Goal: Task Accomplishment & Management: Manage account settings

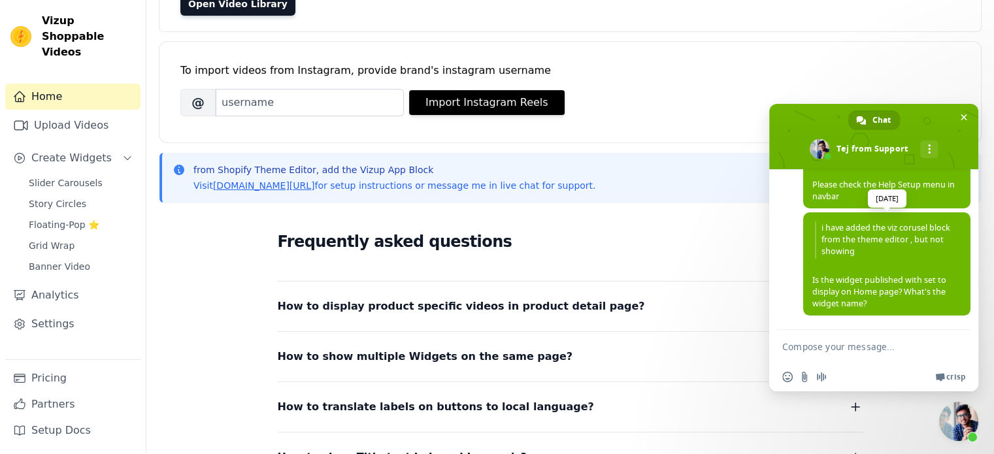
scroll to position [236, 0]
click at [968, 114] on span "Close chat" at bounding box center [964, 117] width 14 height 14
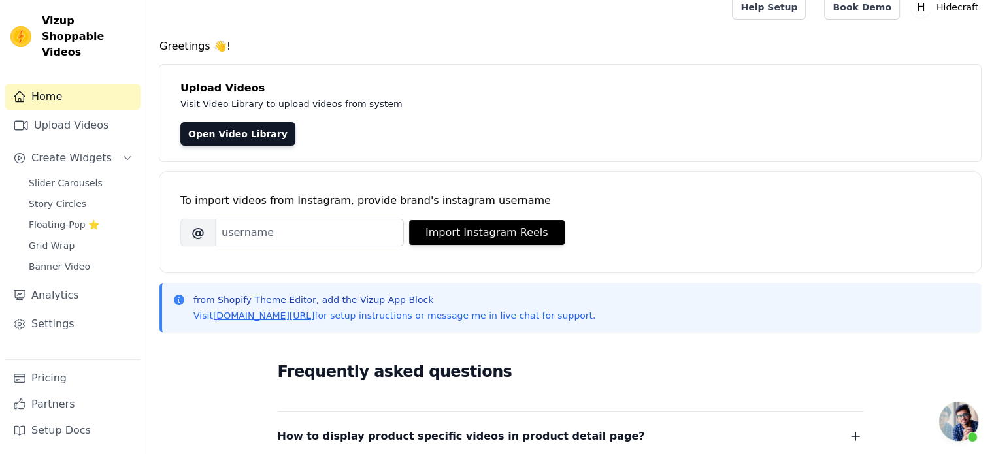
scroll to position [0, 0]
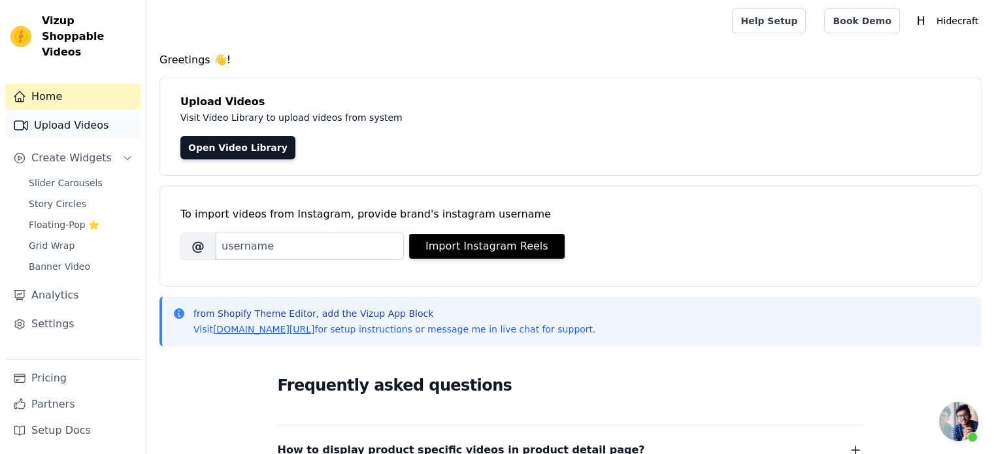
click at [81, 112] on link "Upload Videos" at bounding box center [72, 125] width 135 height 26
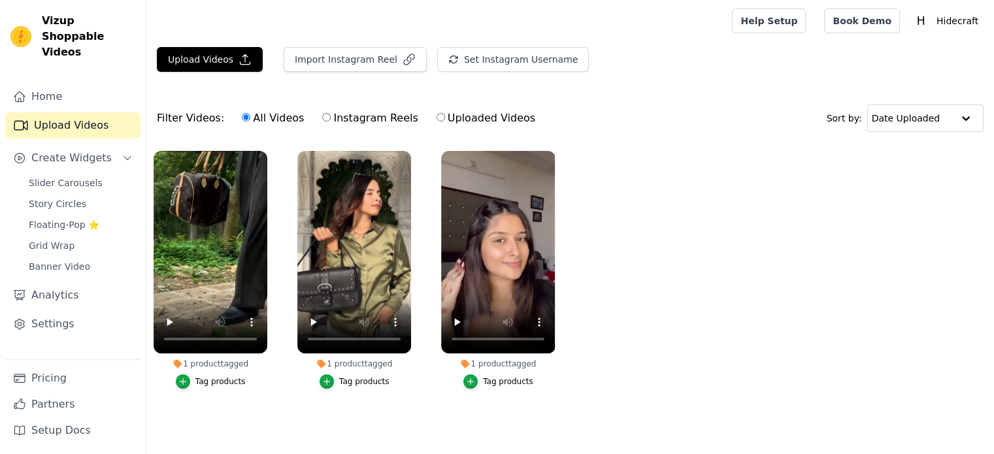
click at [25, 318] on icon "Sidebar" at bounding box center [19, 324] width 13 height 13
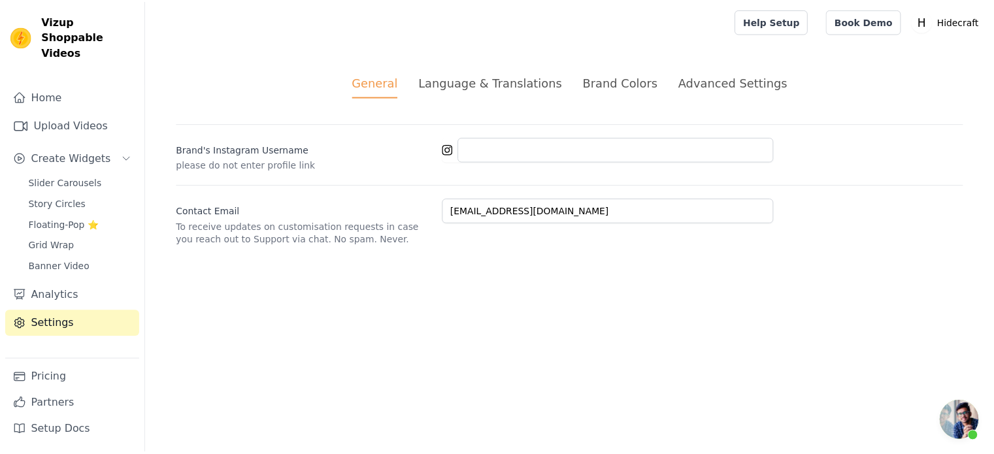
scroll to position [236, 0]
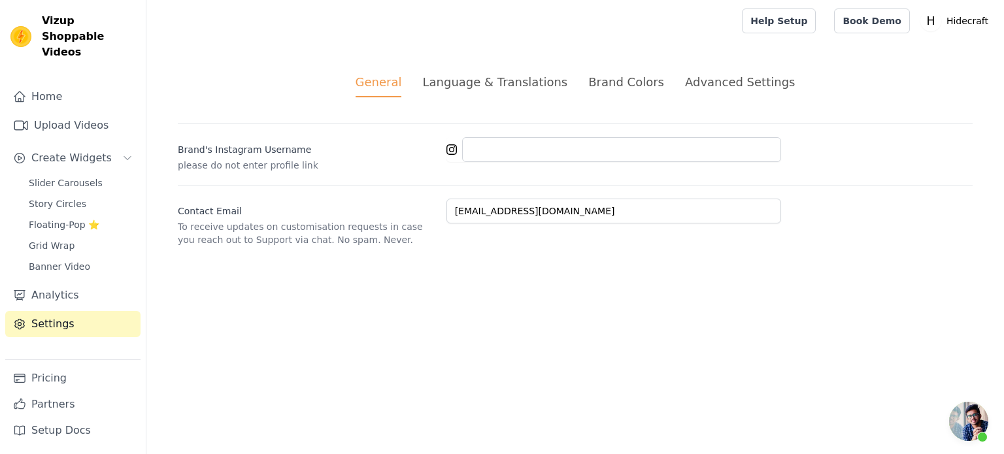
click at [742, 80] on div "Advanced Settings" at bounding box center [740, 82] width 110 height 18
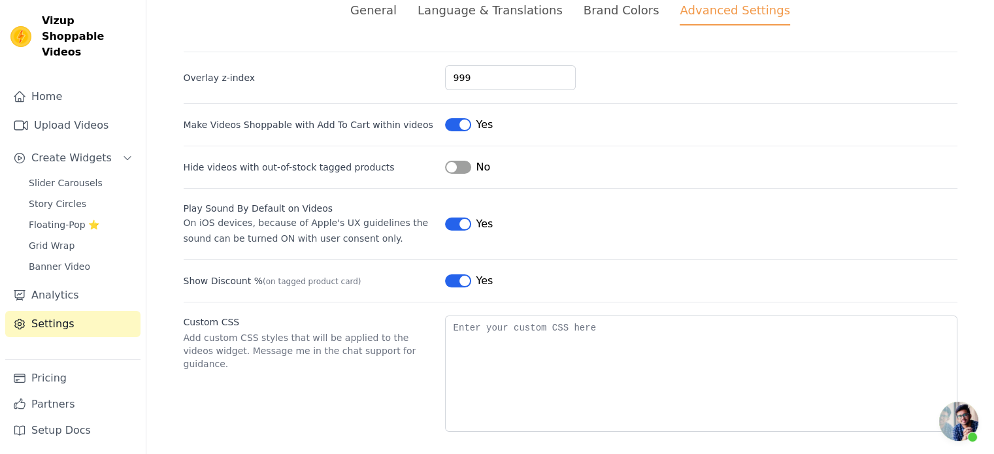
scroll to position [79, 0]
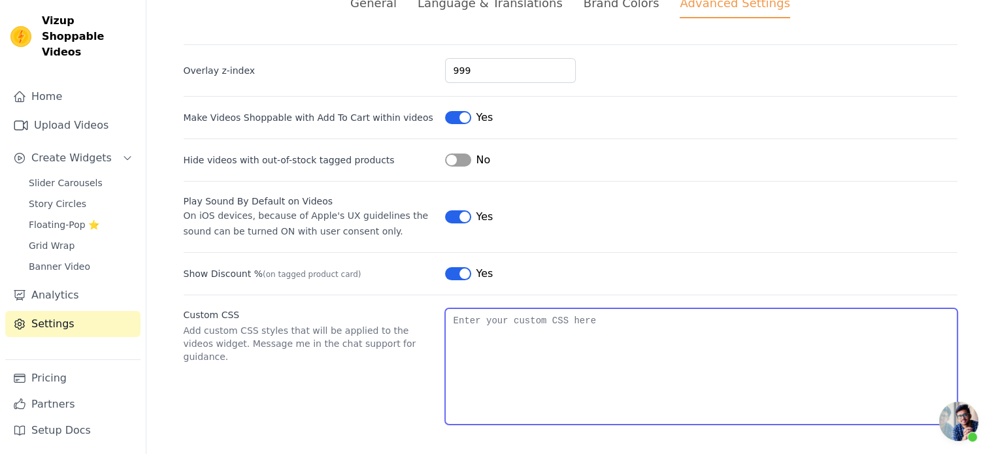
click at [524, 316] on textarea "Custom CSS" at bounding box center [701, 366] width 512 height 116
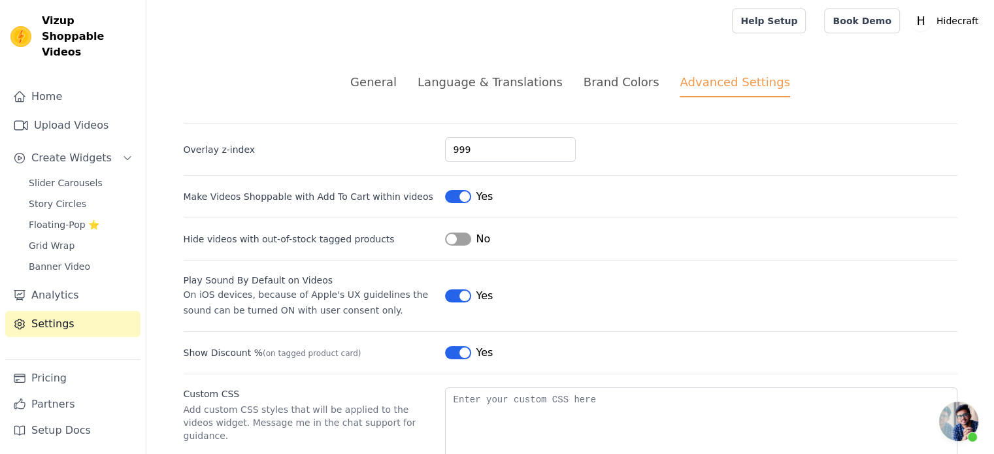
click at [586, 82] on div "Brand Colors" at bounding box center [622, 82] width 76 height 18
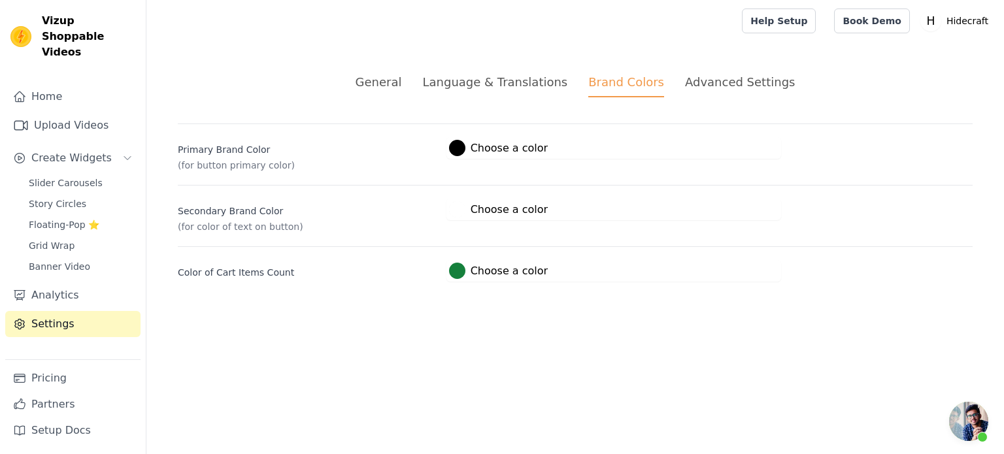
click at [522, 81] on div "Language & Translations" at bounding box center [494, 82] width 145 height 18
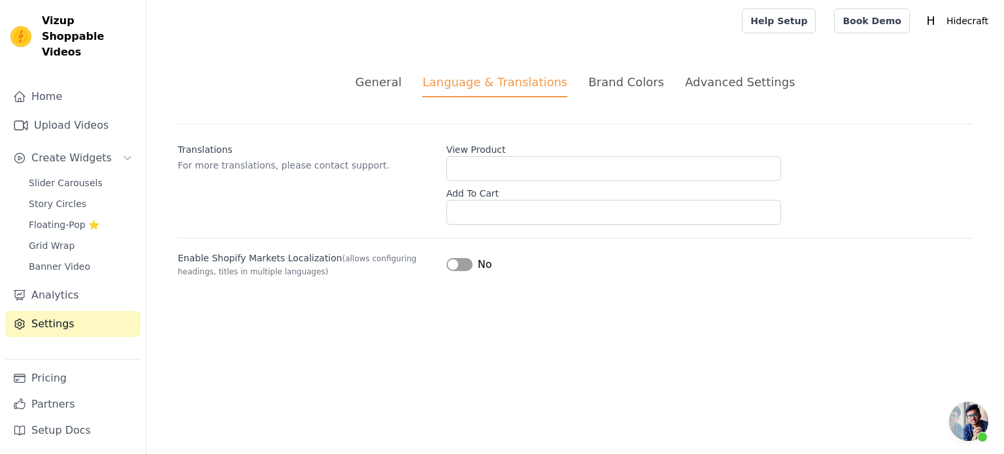
click at [402, 88] on div "General" at bounding box center [378, 82] width 46 height 18
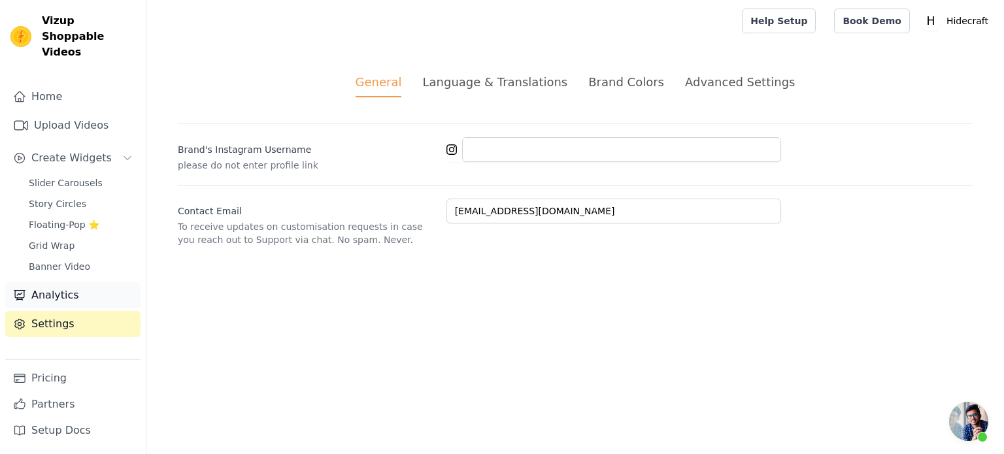
click at [63, 282] on link "Analytics" at bounding box center [72, 295] width 135 height 26
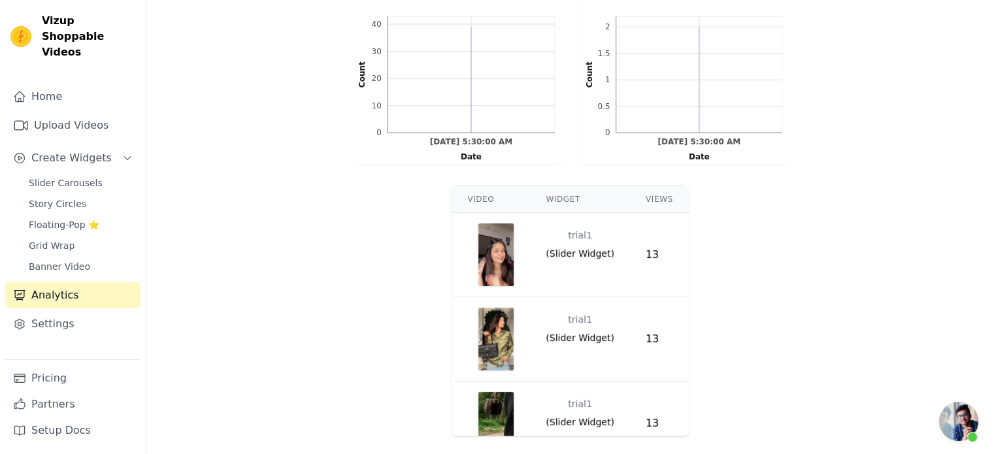
scroll to position [259, 0]
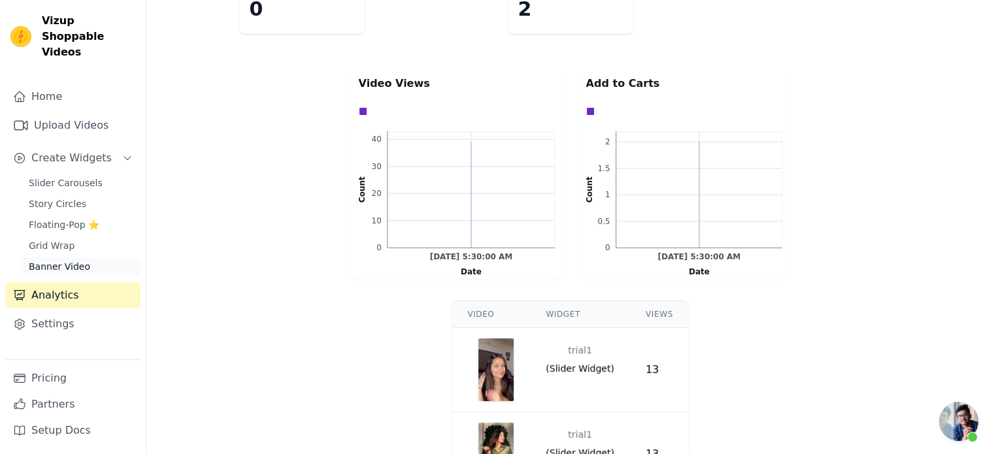
click at [70, 260] on span "Banner Video" at bounding box center [59, 266] width 61 height 13
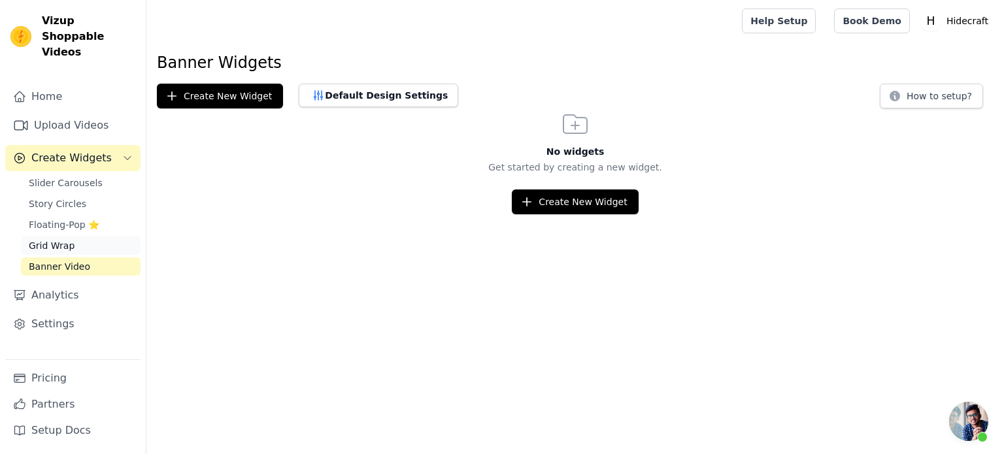
click at [65, 239] on span "Grid Wrap" at bounding box center [52, 245] width 46 height 13
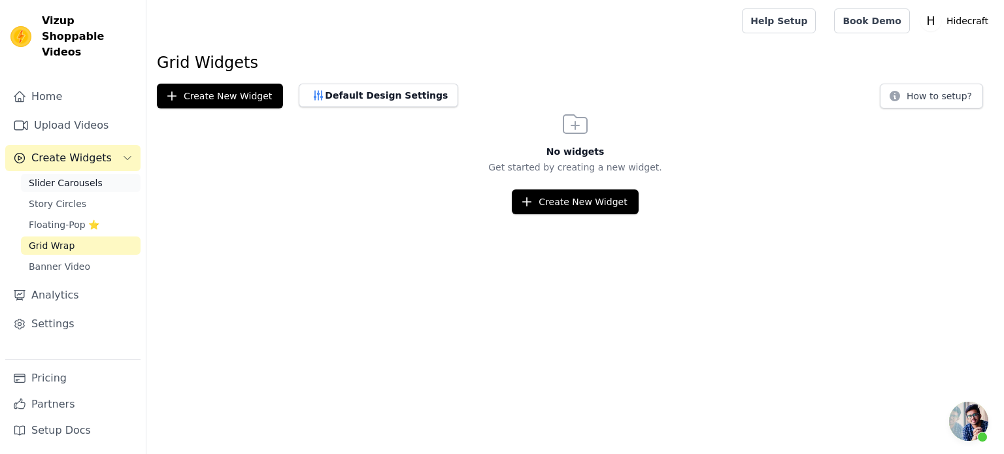
click at [64, 176] on span "Slider Carousels" at bounding box center [66, 182] width 74 height 13
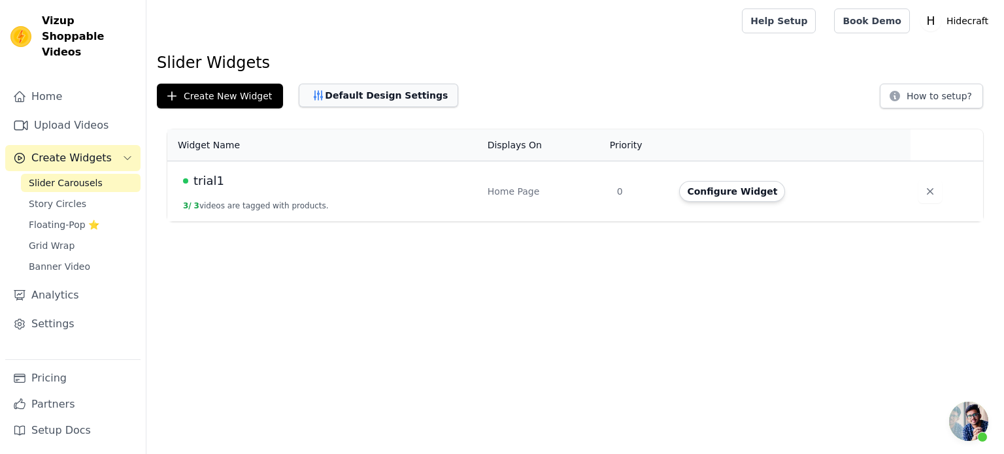
click at [380, 95] on button "Default Design Settings" at bounding box center [378, 96] width 159 height 24
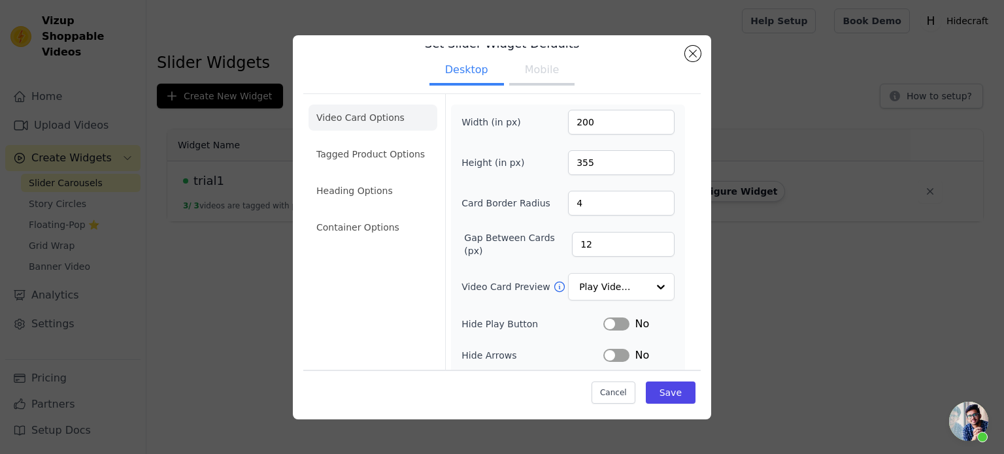
scroll to position [22, 0]
click at [580, 282] on input "Video Card Preview" at bounding box center [613, 285] width 67 height 26
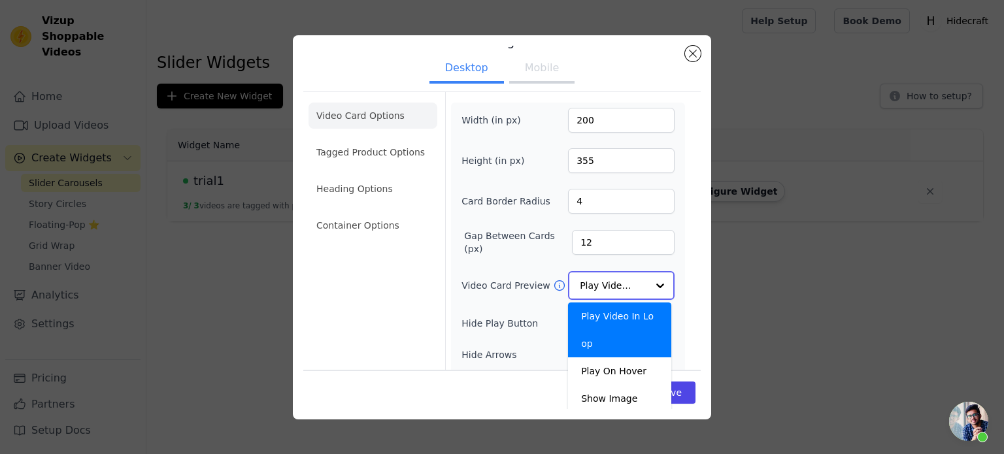
click at [579, 310] on div "Play Video In Loop" at bounding box center [619, 330] width 103 height 55
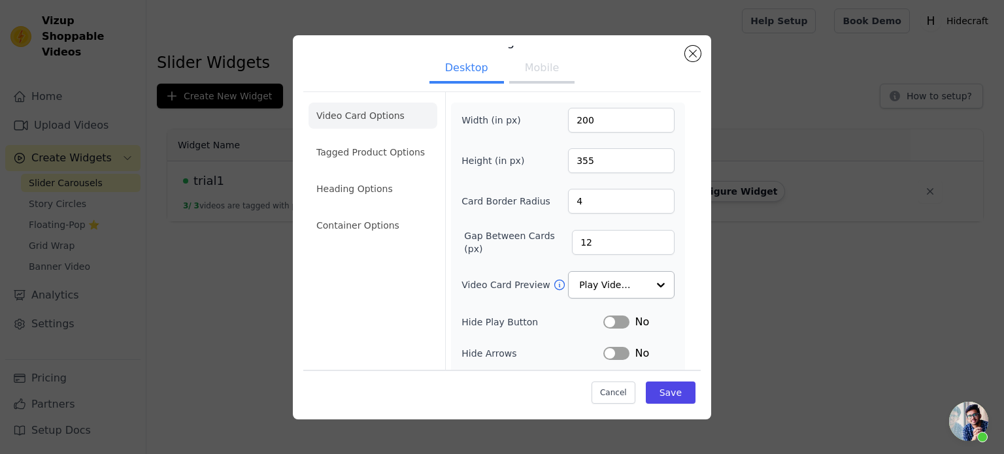
click at [603, 318] on button "Label" at bounding box center [616, 322] width 26 height 13
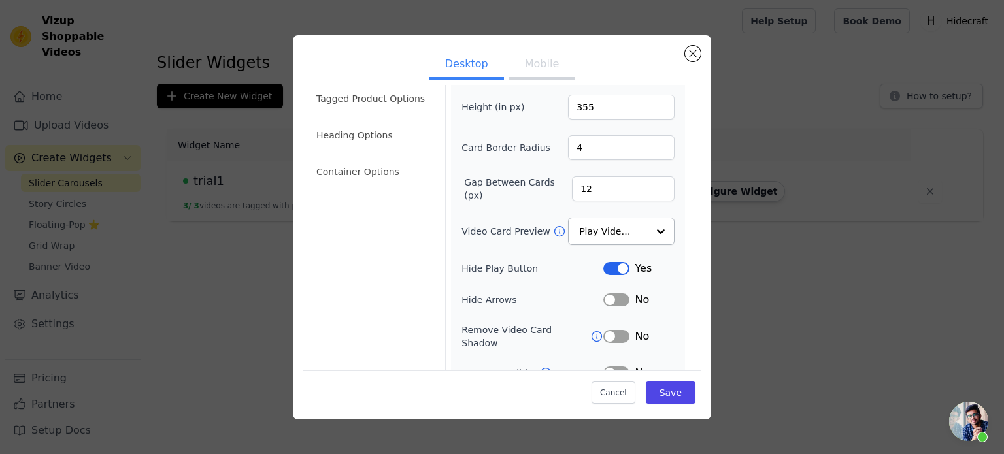
scroll to position [139, 0]
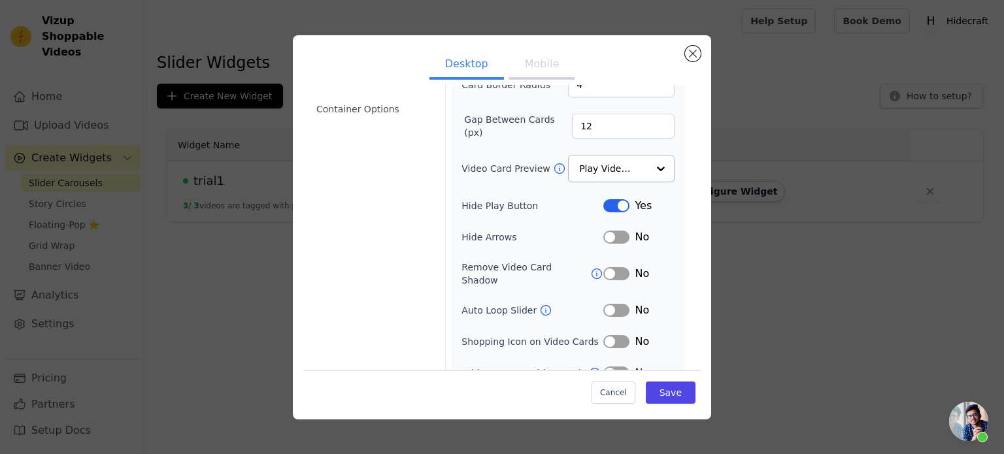
click at [539, 304] on icon at bounding box center [545, 310] width 13 height 13
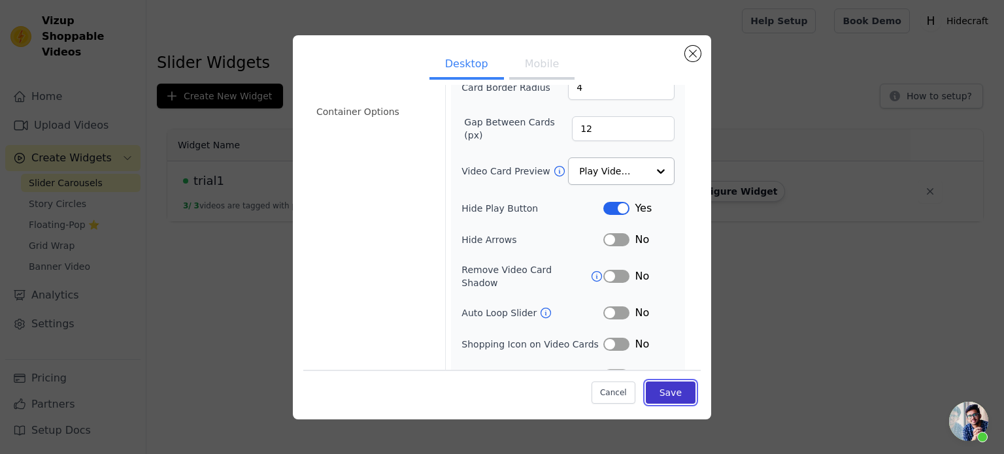
click at [670, 393] on button "Save" at bounding box center [671, 393] width 50 height 22
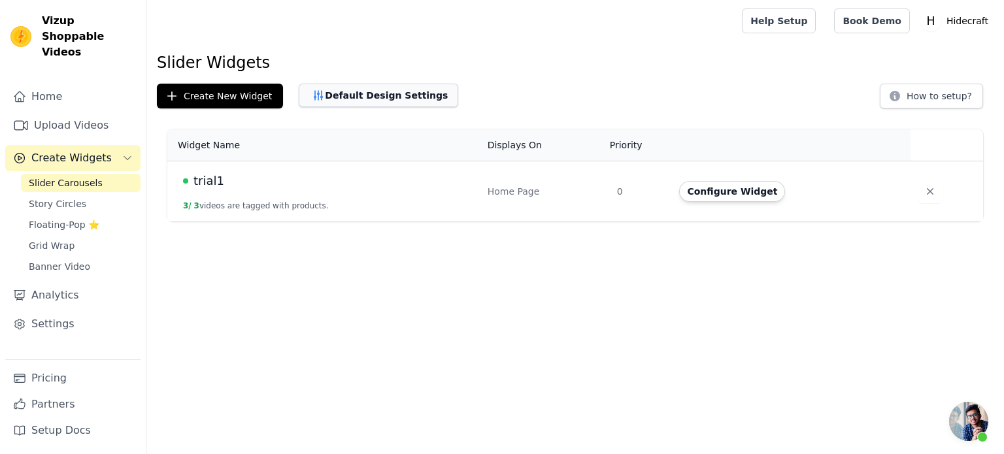
click at [412, 99] on button "Default Design Settings" at bounding box center [378, 96] width 159 height 24
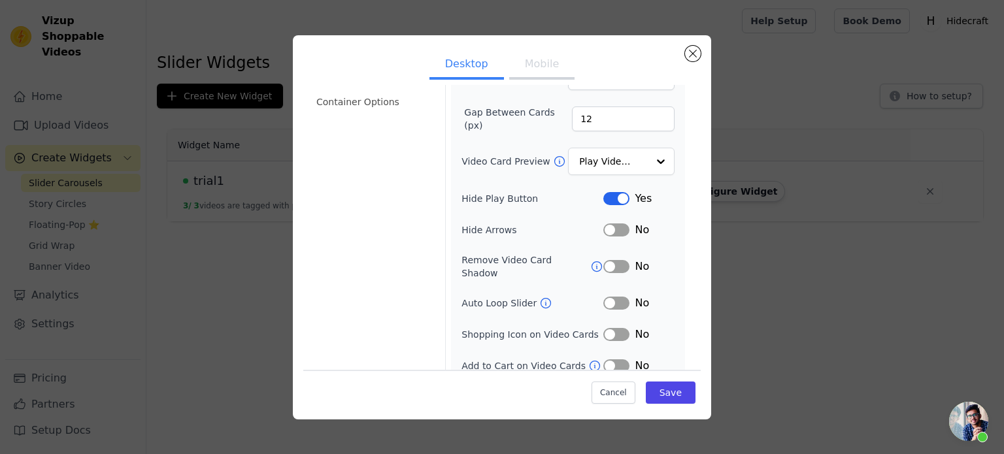
scroll to position [146, 0]
click at [612, 296] on button "Label" at bounding box center [616, 302] width 26 height 13
click at [661, 391] on button "Save" at bounding box center [671, 393] width 50 height 22
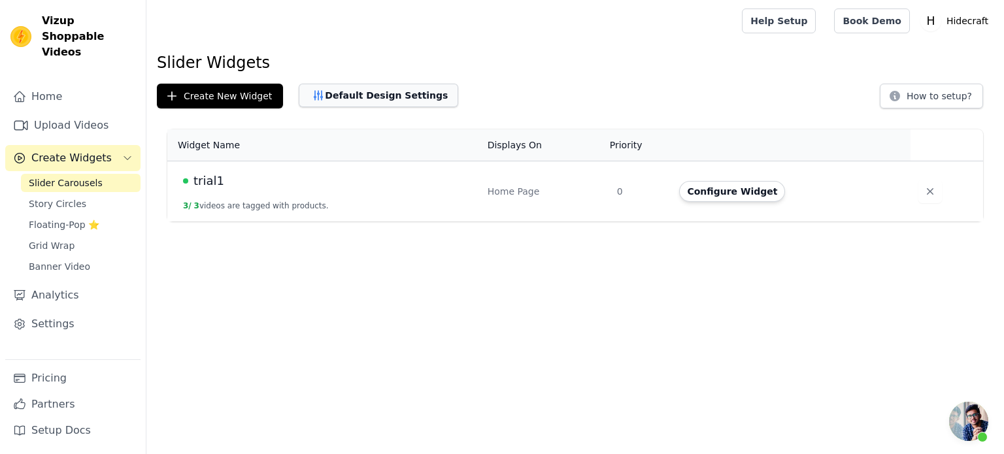
click at [384, 102] on button "Default Design Settings" at bounding box center [378, 96] width 159 height 24
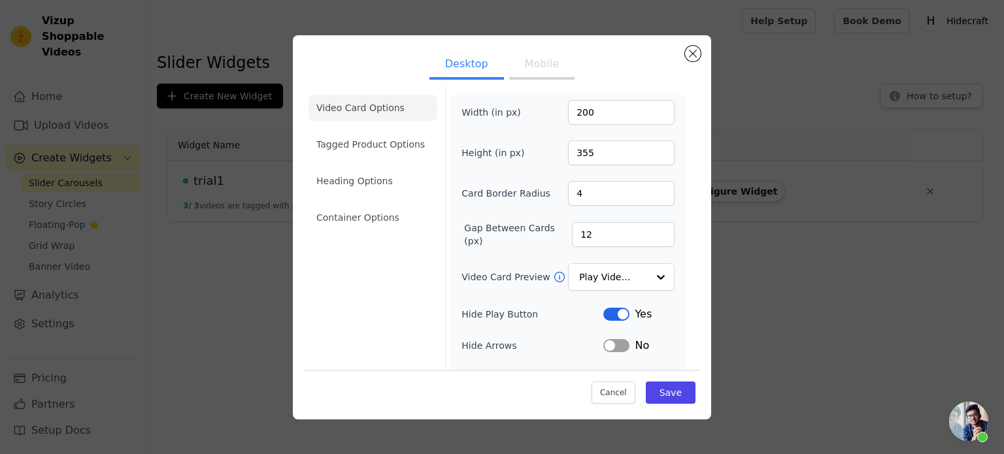
scroll to position [31, 0]
drag, startPoint x: 597, startPoint y: 231, endPoint x: 565, endPoint y: 229, distance: 32.7
click at [572, 229] on input "12" at bounding box center [623, 234] width 103 height 25
type input "6"
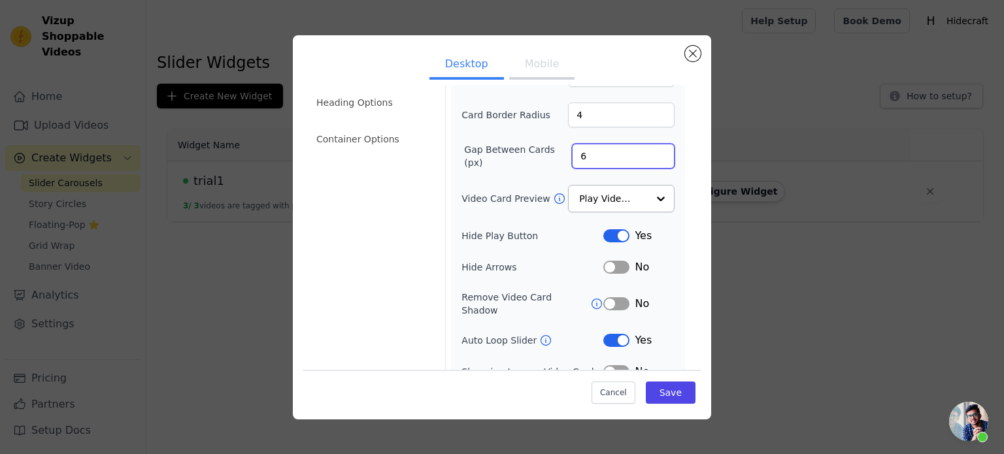
scroll to position [109, 0]
click at [597, 200] on input "Video Card Preview" at bounding box center [613, 199] width 67 height 26
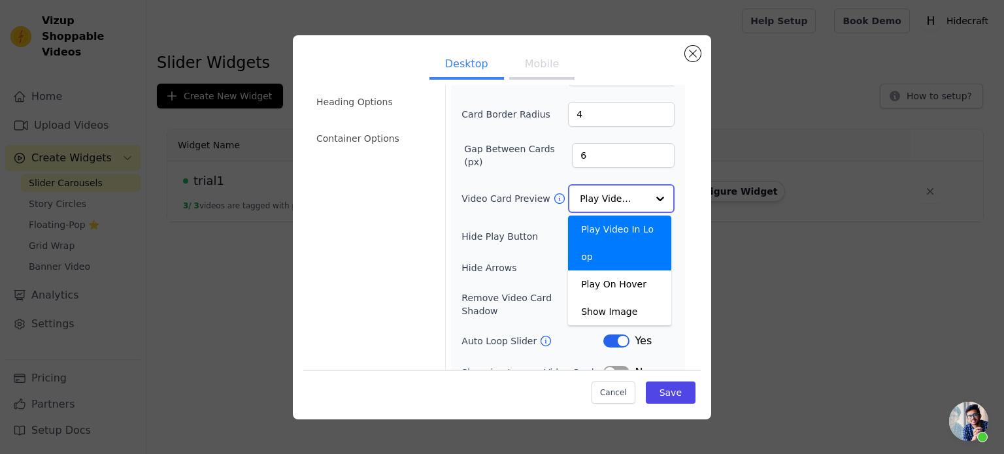
click at [597, 200] on input "Video Card Preview" at bounding box center [613, 199] width 67 height 26
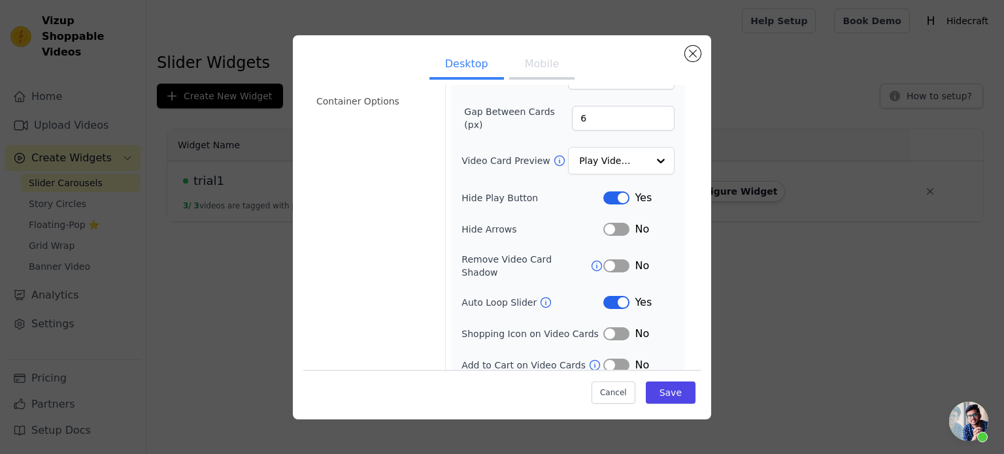
scroll to position [106, 0]
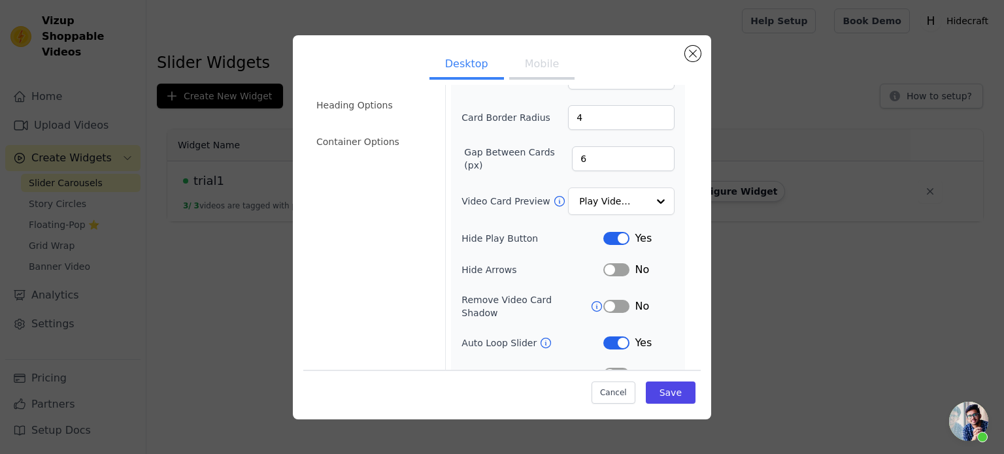
click at [532, 57] on button "Mobile" at bounding box center [541, 65] width 65 height 29
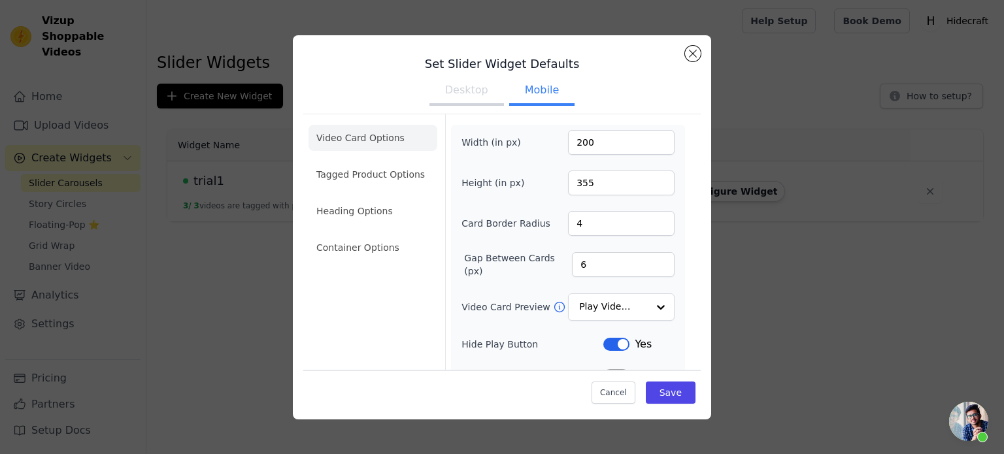
scroll to position [0, 0]
click at [665, 397] on button "Save" at bounding box center [671, 393] width 50 height 22
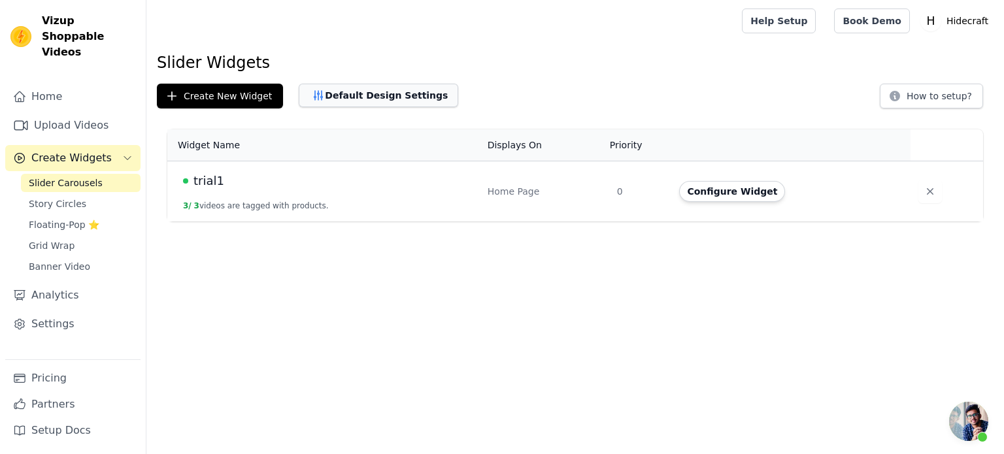
click at [400, 99] on button "Default Design Settings" at bounding box center [378, 96] width 159 height 24
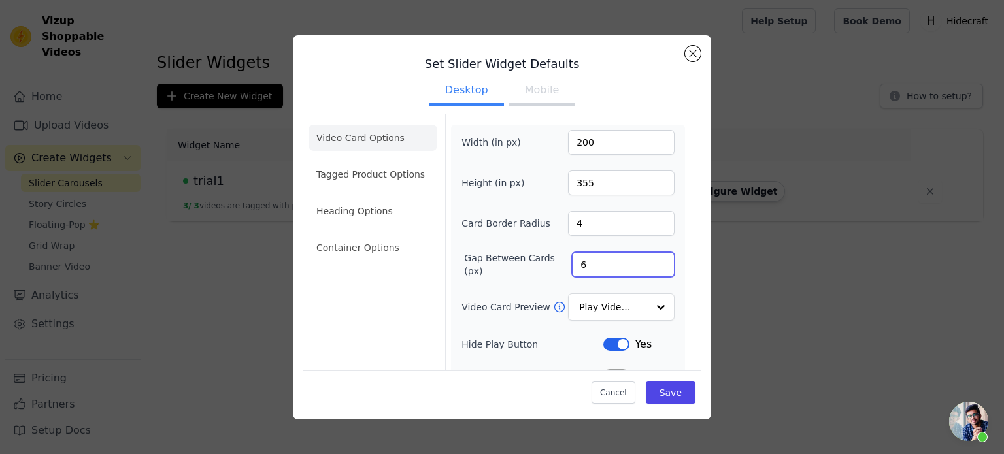
drag, startPoint x: 585, startPoint y: 260, endPoint x: 569, endPoint y: 263, distance: 15.9
click at [572, 263] on input "6" at bounding box center [623, 264] width 103 height 25
click at [529, 102] on button "Mobile" at bounding box center [541, 91] width 65 height 29
drag, startPoint x: 588, startPoint y: 261, endPoint x: 553, endPoint y: 265, distance: 35.6
click at [553, 265] on div "Gap Between Cards (px) 6" at bounding box center [567, 265] width 213 height 26
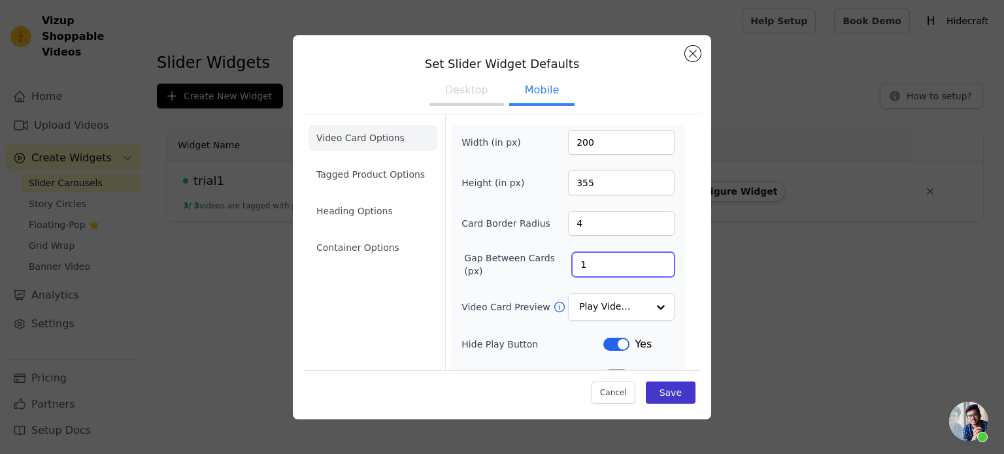
type input "1"
click at [676, 396] on button "Save" at bounding box center [671, 393] width 50 height 22
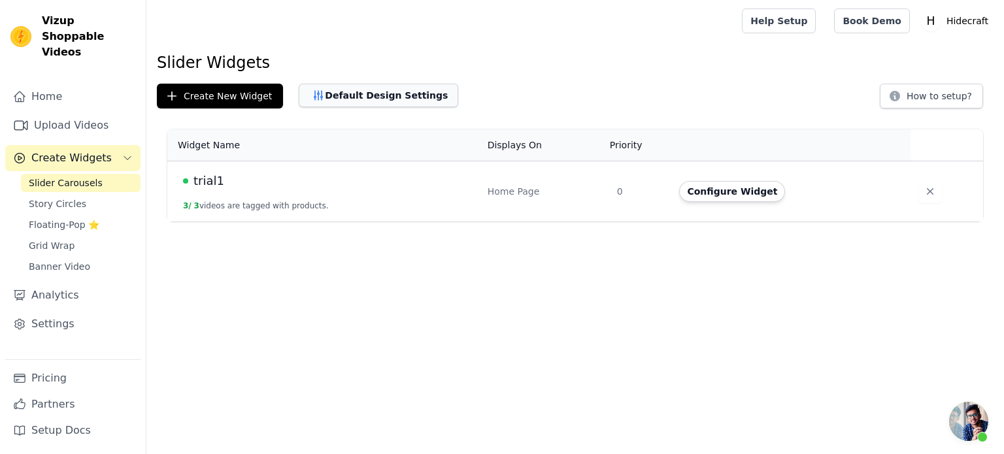
click at [342, 100] on button "Default Design Settings" at bounding box center [378, 96] width 159 height 24
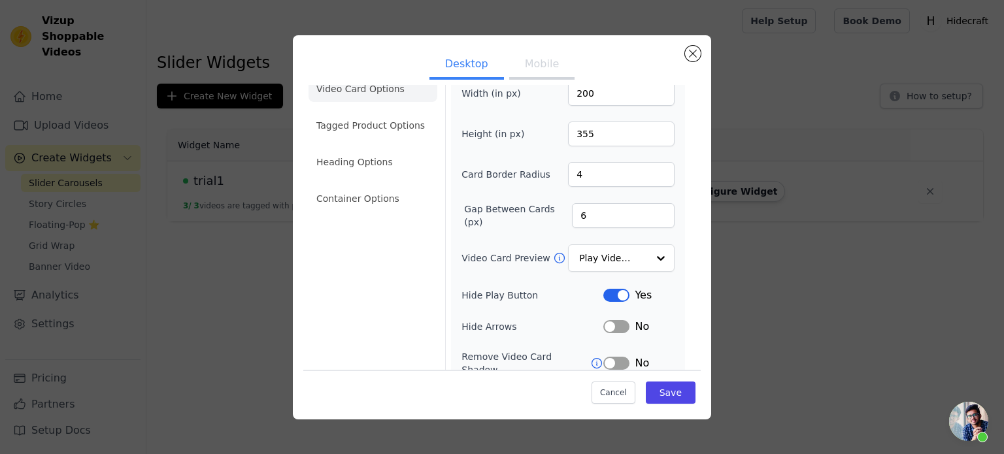
scroll to position [51, 0]
drag, startPoint x: 605, startPoint y: 216, endPoint x: 540, endPoint y: 210, distance: 65.0
click at [540, 210] on div "Gap Between Cards (px) 6" at bounding box center [567, 214] width 213 height 26
type input "20"
click at [655, 386] on button "Save" at bounding box center [671, 393] width 50 height 22
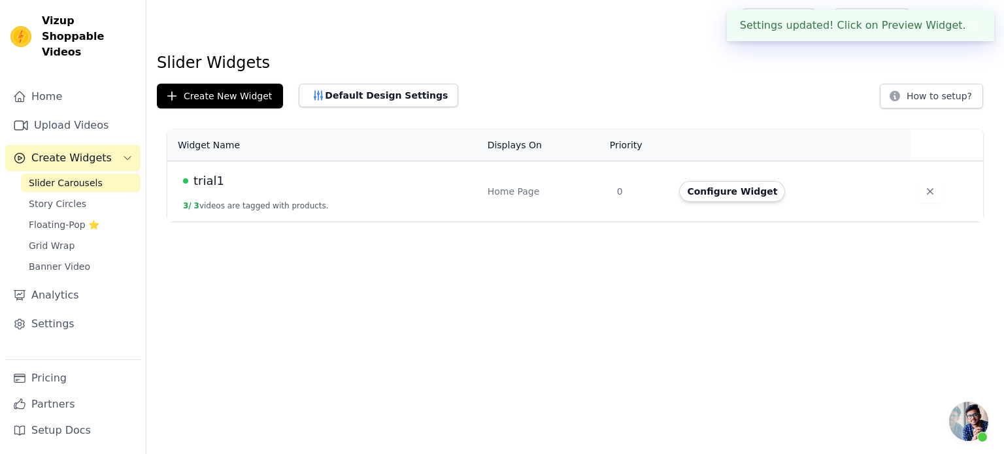
scroll to position [46, 0]
click at [404, 101] on button "Default Design Settings" at bounding box center [378, 96] width 159 height 24
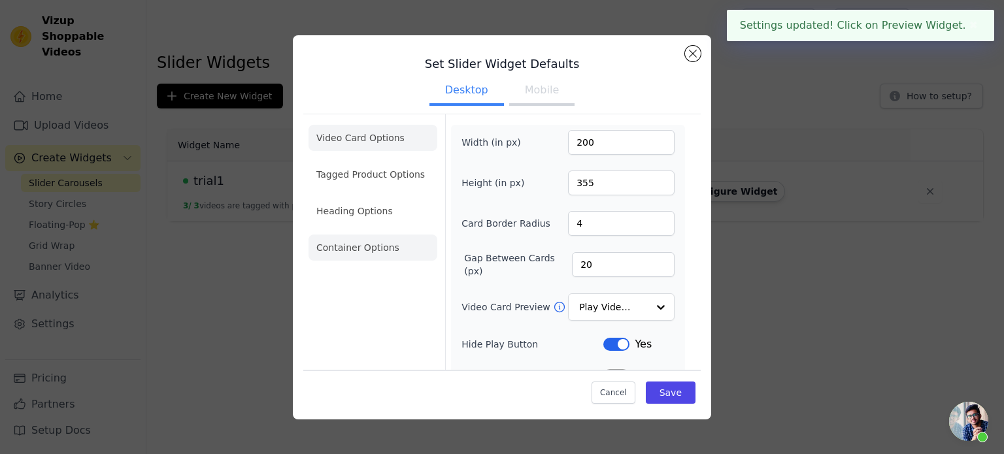
click at [351, 254] on li "Container Options" at bounding box center [372, 248] width 129 height 26
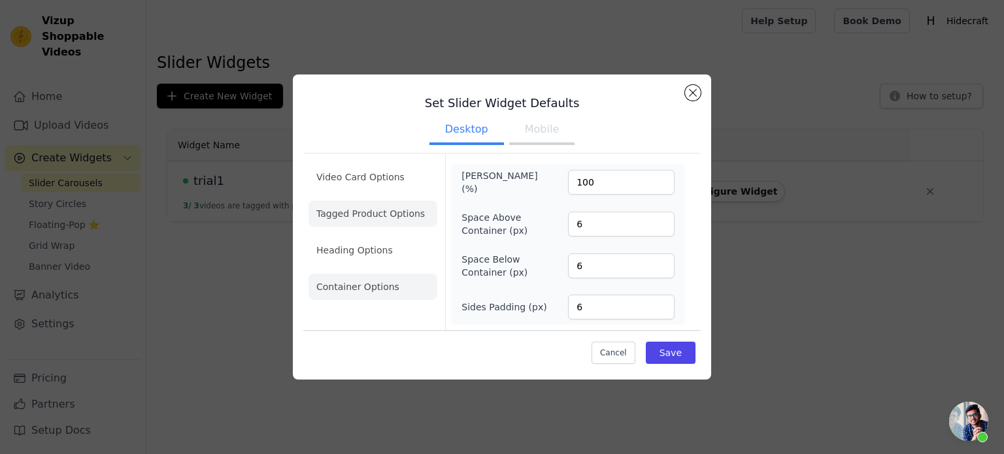
click at [350, 223] on li "Tagged Product Options" at bounding box center [372, 214] width 129 height 26
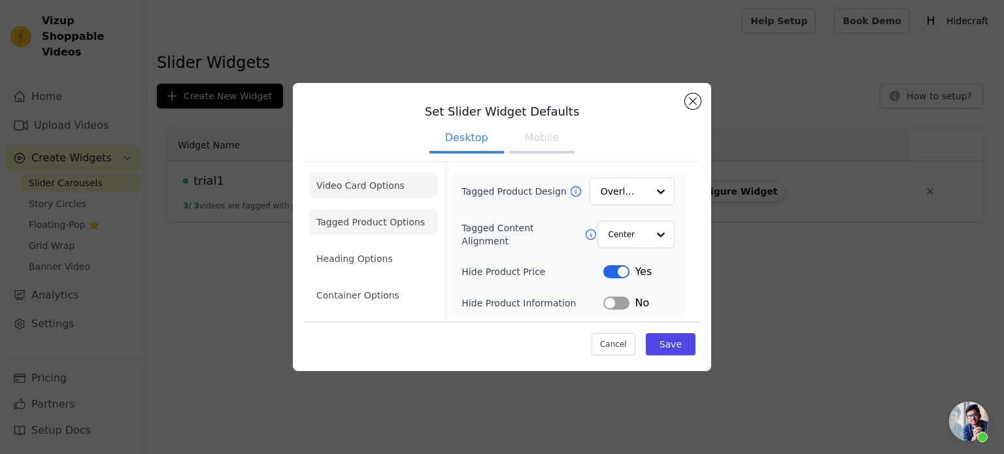
click at [361, 194] on li "Video Card Options" at bounding box center [372, 186] width 129 height 26
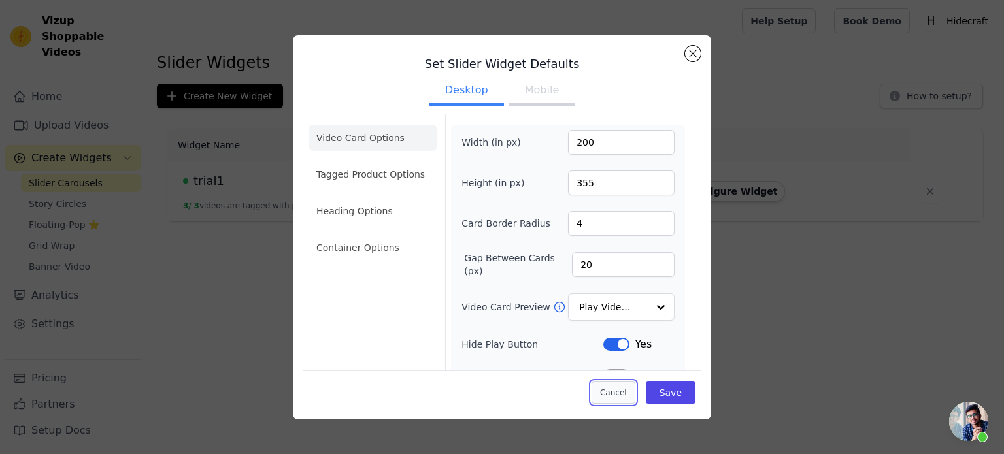
click at [617, 393] on button "Cancel" at bounding box center [613, 393] width 44 height 22
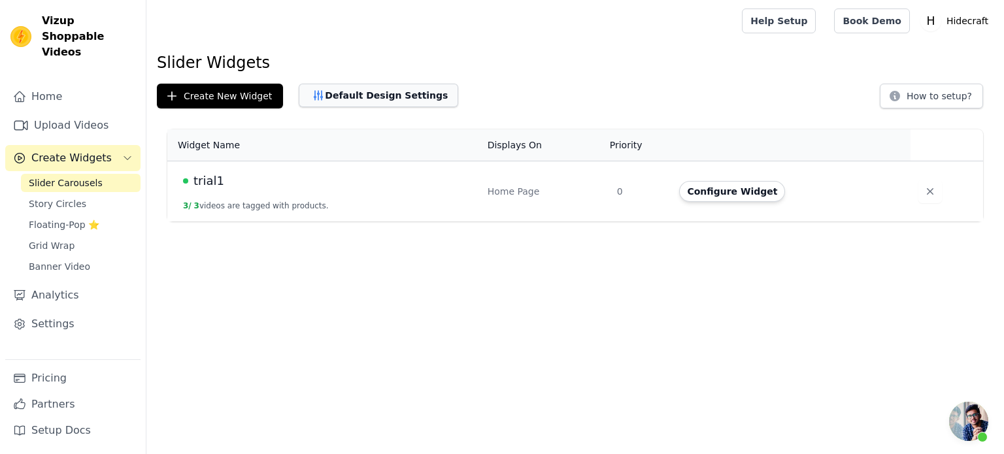
click at [335, 100] on button "Default Design Settings" at bounding box center [378, 96] width 159 height 24
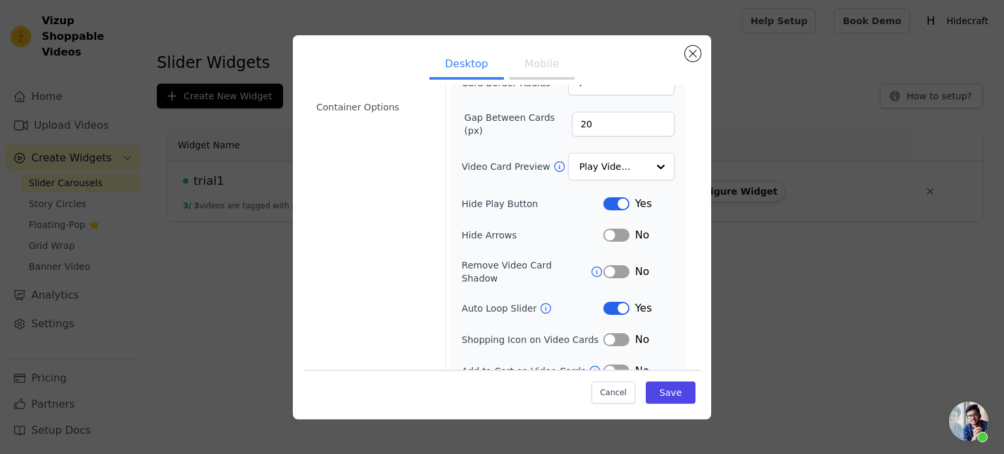
scroll to position [146, 0]
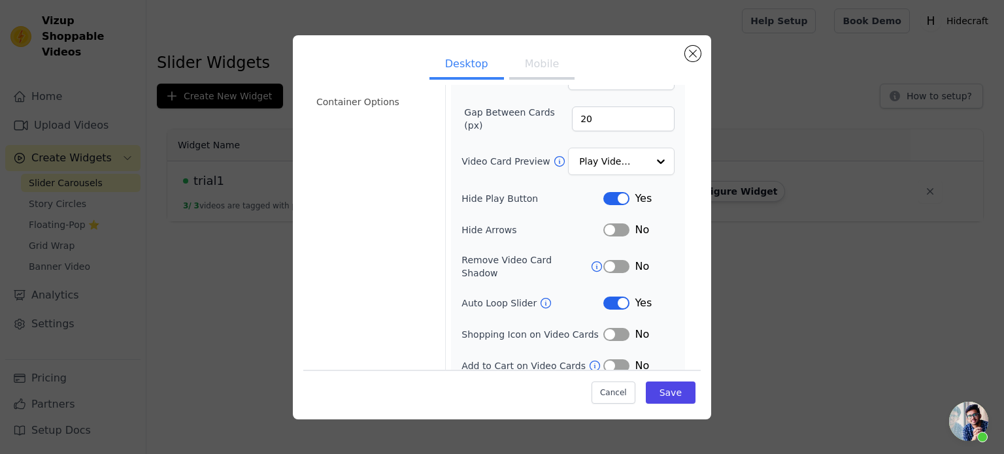
click at [612, 297] on button "Label" at bounding box center [616, 303] width 26 height 13
click at [660, 394] on button "Save" at bounding box center [671, 393] width 50 height 22
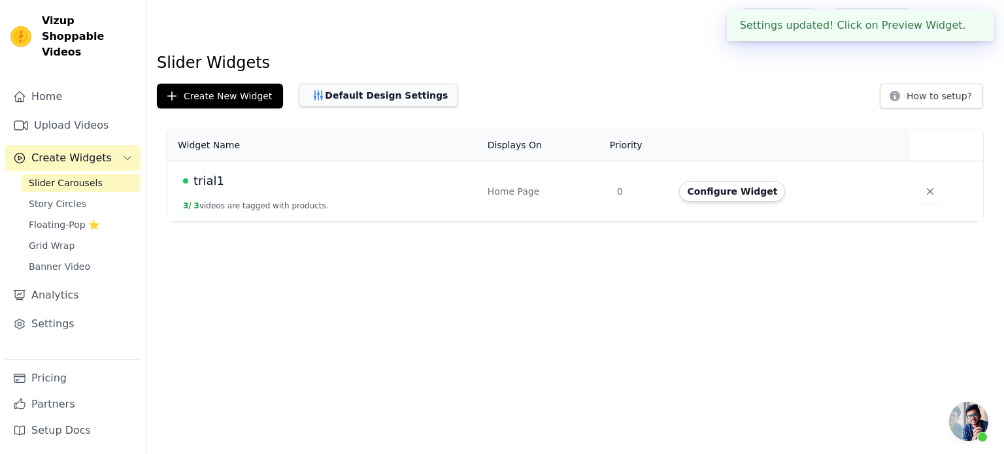
click at [387, 99] on button "Default Design Settings" at bounding box center [378, 96] width 159 height 24
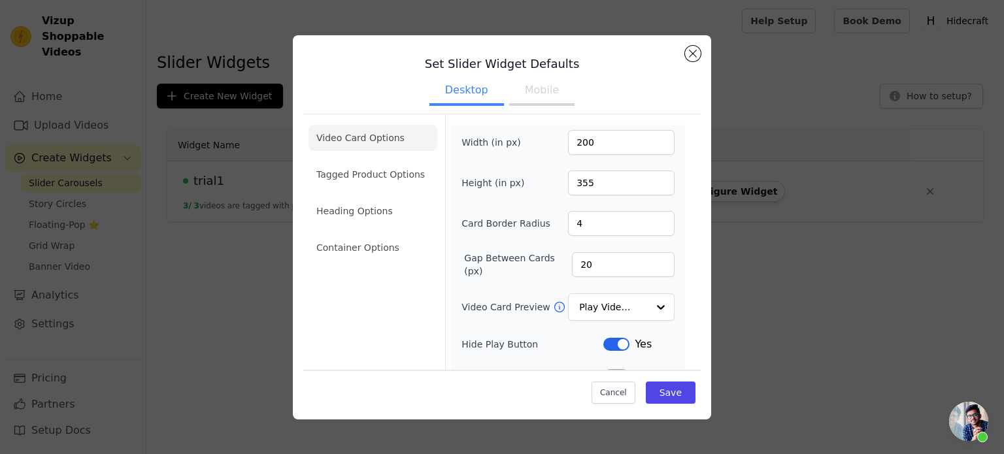
click at [539, 93] on button "Mobile" at bounding box center [541, 91] width 65 height 29
click at [481, 90] on button "Desktop" at bounding box center [466, 91] width 74 height 29
drag, startPoint x: 593, startPoint y: 263, endPoint x: 544, endPoint y: 265, distance: 49.0
click at [544, 265] on div "Gap Between Cards (px) 20" at bounding box center [567, 265] width 213 height 26
type input "6"
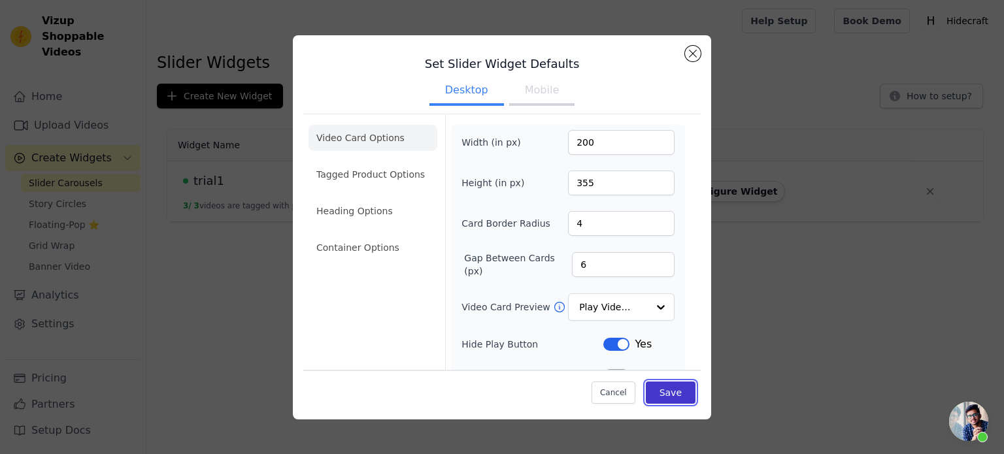
click at [668, 397] on button "Save" at bounding box center [671, 393] width 50 height 22
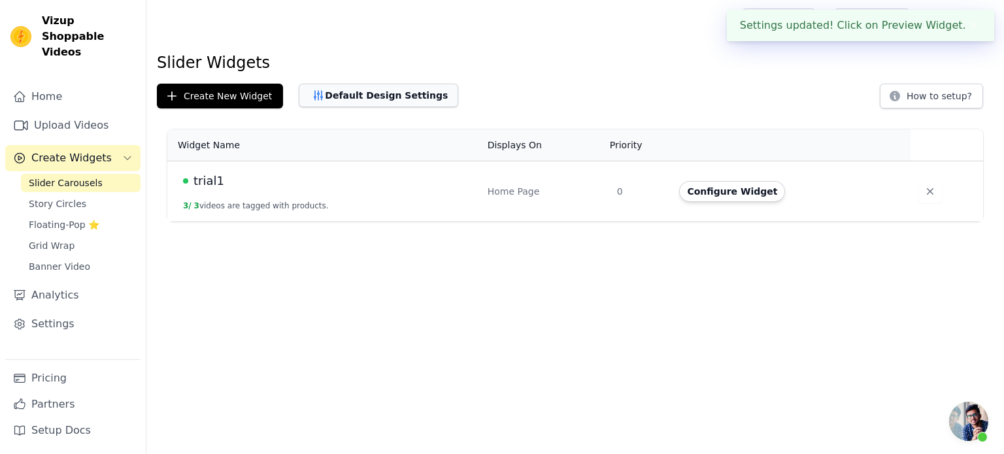
click at [365, 95] on button "Default Design Settings" at bounding box center [378, 96] width 159 height 24
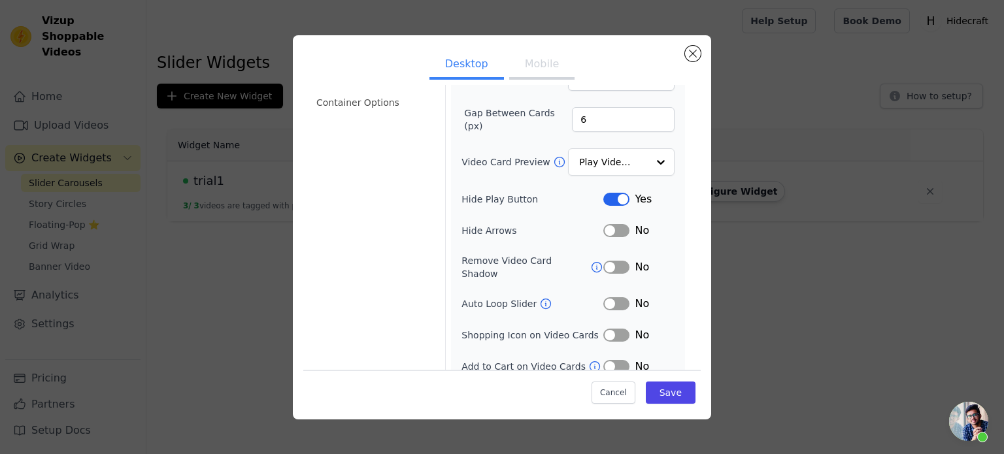
scroll to position [146, 0]
